Goal: Task Accomplishment & Management: Complete application form

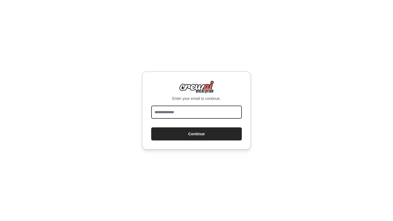
click at [198, 115] on input "email" at bounding box center [196, 112] width 91 height 13
type input "**********"
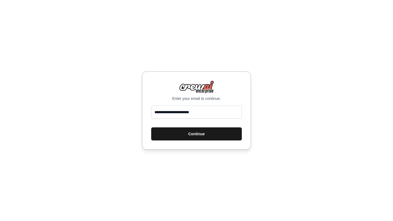
click at [204, 135] on button "Continue" at bounding box center [196, 134] width 91 height 13
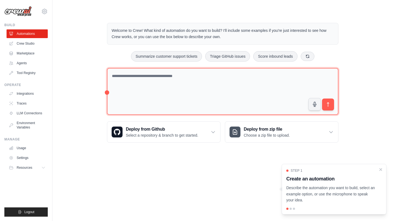
click at [221, 94] on textarea at bounding box center [222, 91] width 231 height 47
